Goal: Complete application form

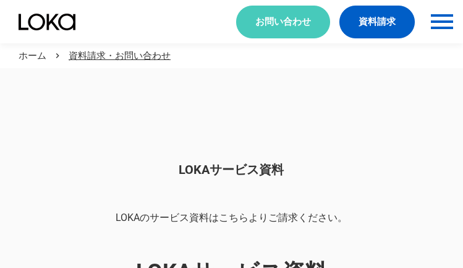
scroll to position [1038, 0]
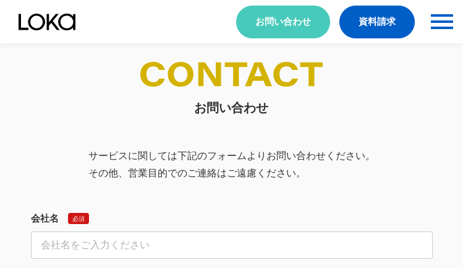
select select "その他"
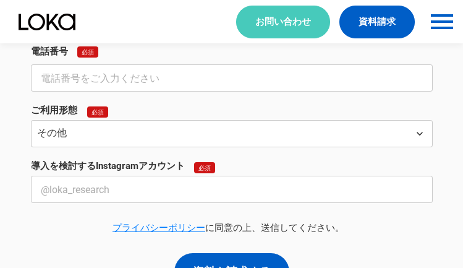
select select "その他"
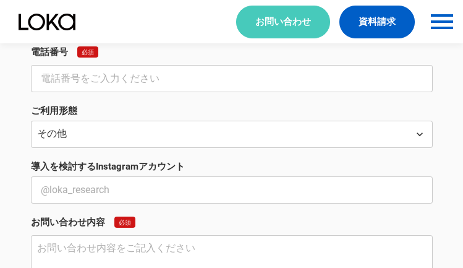
scroll to position [458, 0]
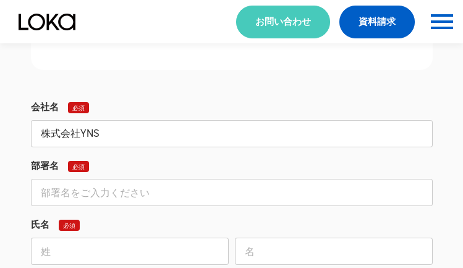
type input "株式会社YNS"
type input "企画広報部"
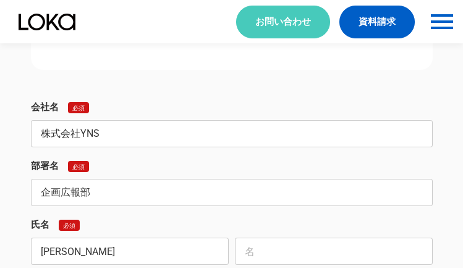
type input "[PERSON_NAME]"
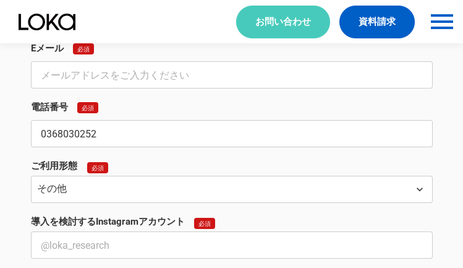
type input "0368030252"
type input "[EMAIL_ADDRESS][DOMAIN_NAME]"
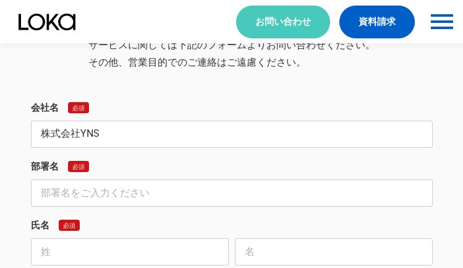
type input "株式会社YNS"
type input "企画広報部"
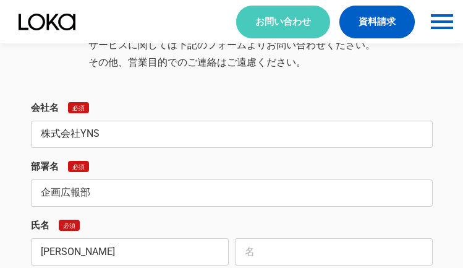
type input "[PERSON_NAME]"
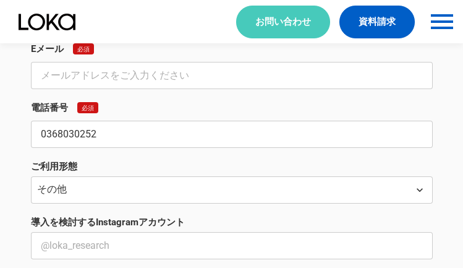
type input "0368030252"
type input "[EMAIL_ADDRESS][DOMAIN_NAME]"
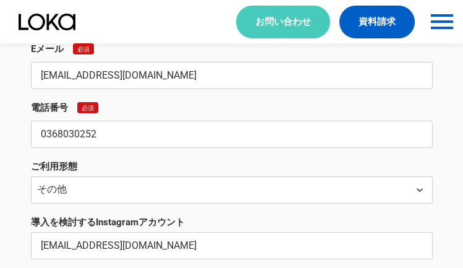
type input "[EMAIL_ADDRESS][DOMAIN_NAME]"
type textarea "lorem ipsumdolorsit。 ametCONsectetur。 adipiscing、elitseddoeiusmod？ 「tempori、utl…"
